Goal: Task Accomplishment & Management: Manage account settings

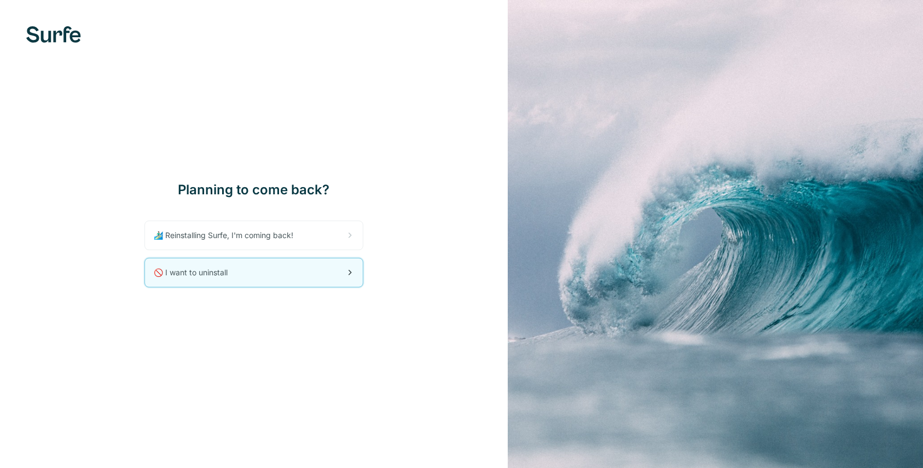
click at [256, 273] on div "🚫 I want to uninstall" at bounding box center [254, 272] width 218 height 28
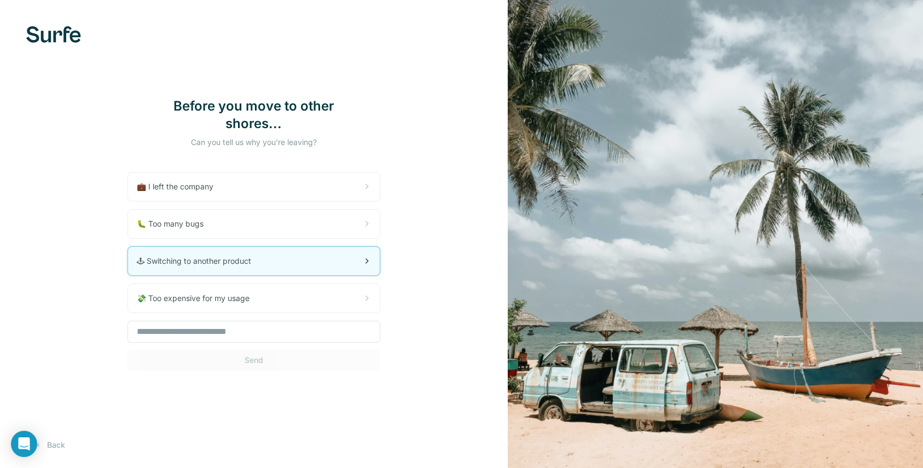
click at [279, 253] on div "🕹 Switching to another product" at bounding box center [254, 261] width 252 height 28
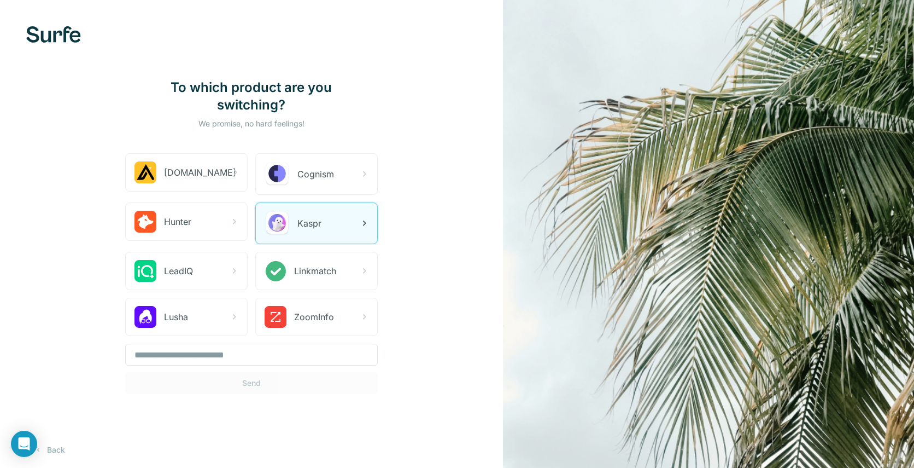
click at [311, 205] on div "Kaspr" at bounding box center [316, 223] width 121 height 40
